Goal: Transaction & Acquisition: Obtain resource

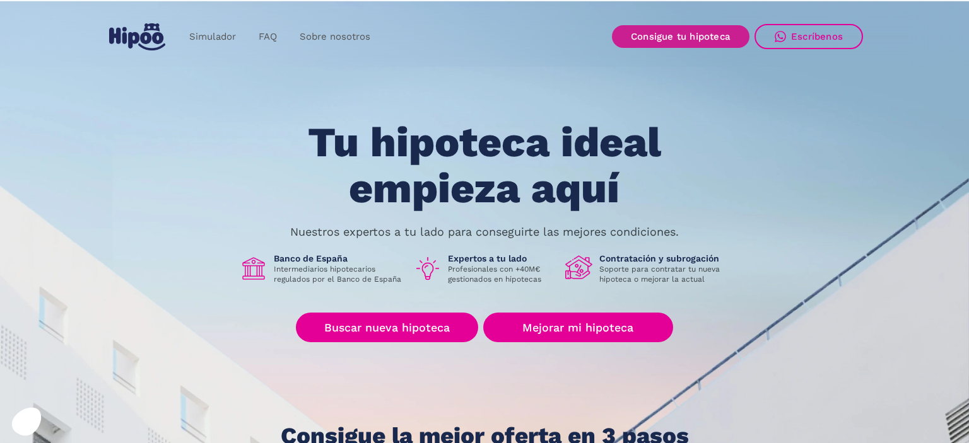
click at [721, 37] on link "Consigue tu hipoteca" at bounding box center [680, 36] width 137 height 23
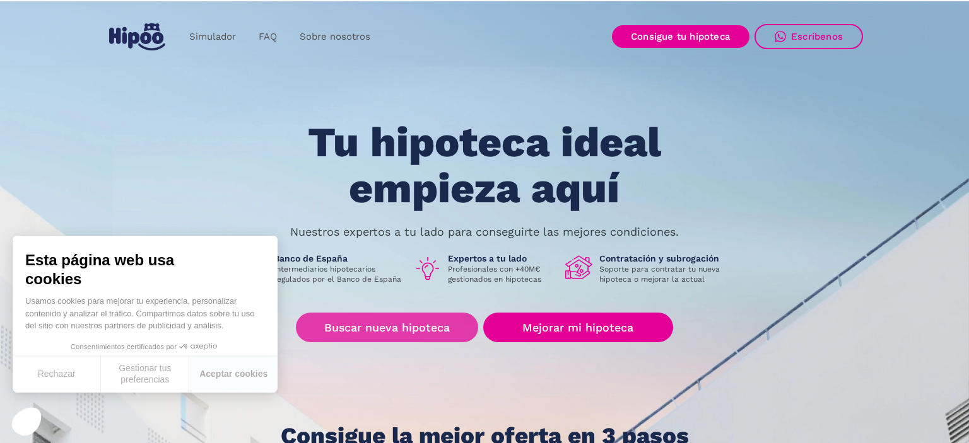
click at [431, 336] on link "Buscar nueva hipoteca" at bounding box center [387, 328] width 182 height 30
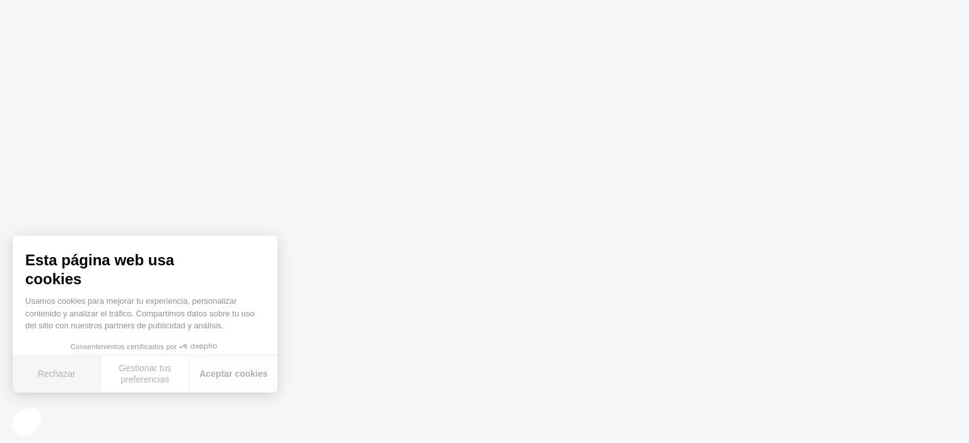
click at [81, 377] on button "Rechazar" at bounding box center [57, 374] width 88 height 37
